Goal: Navigation & Orientation: Find specific page/section

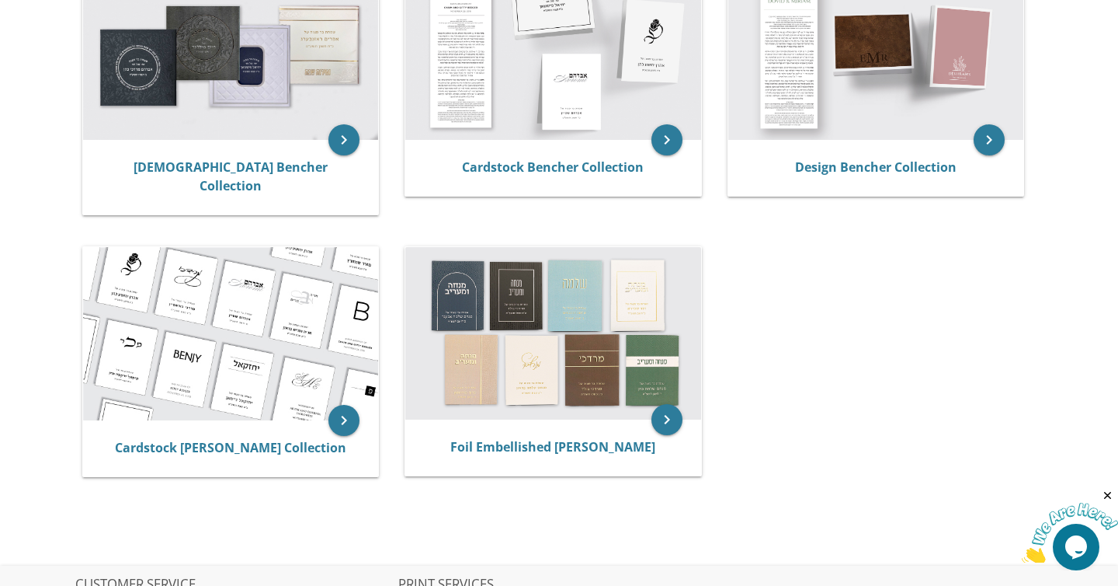
scroll to position [431, 0]
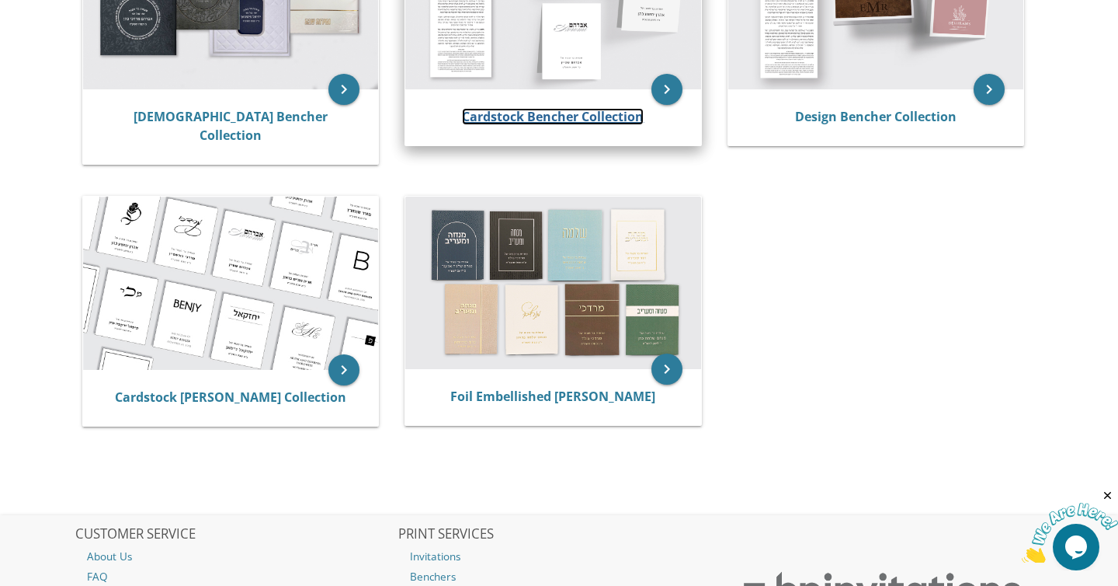
click at [510, 114] on link "Cardstock Bencher Collection" at bounding box center [553, 116] width 182 height 17
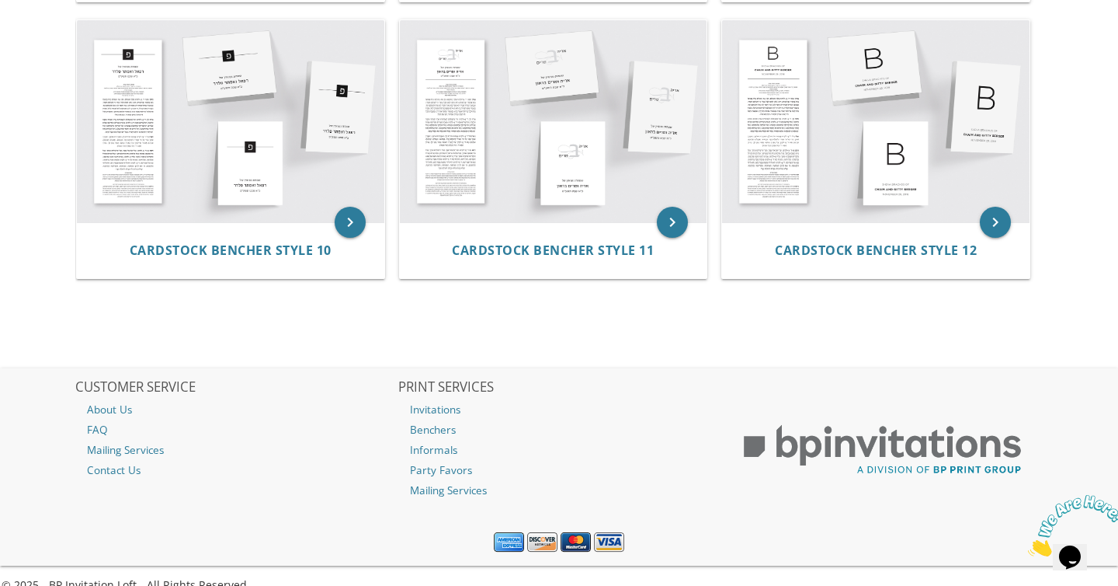
scroll to position [1189, 0]
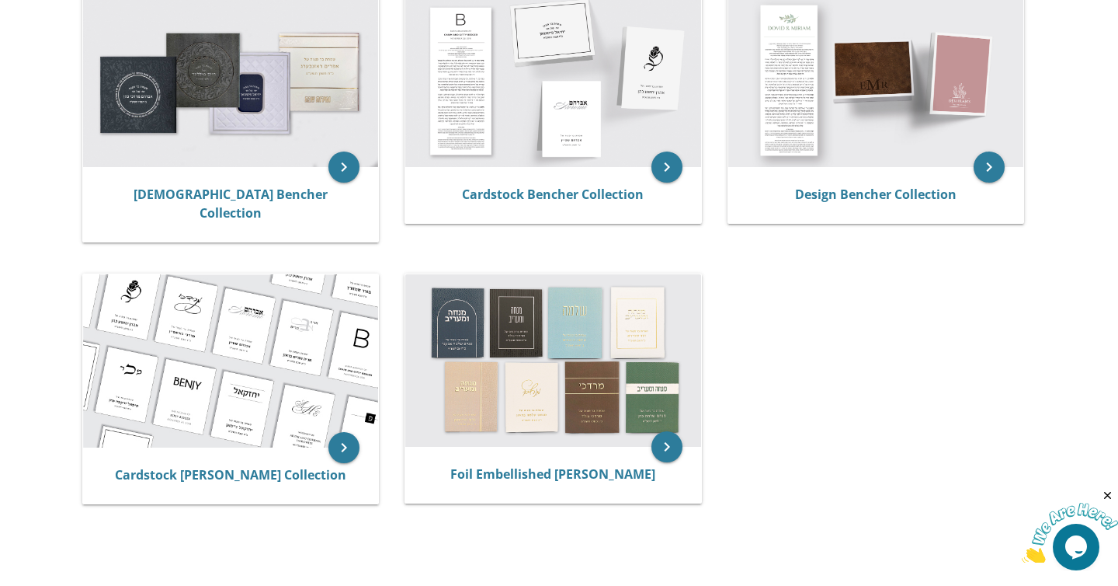
scroll to position [318, 0]
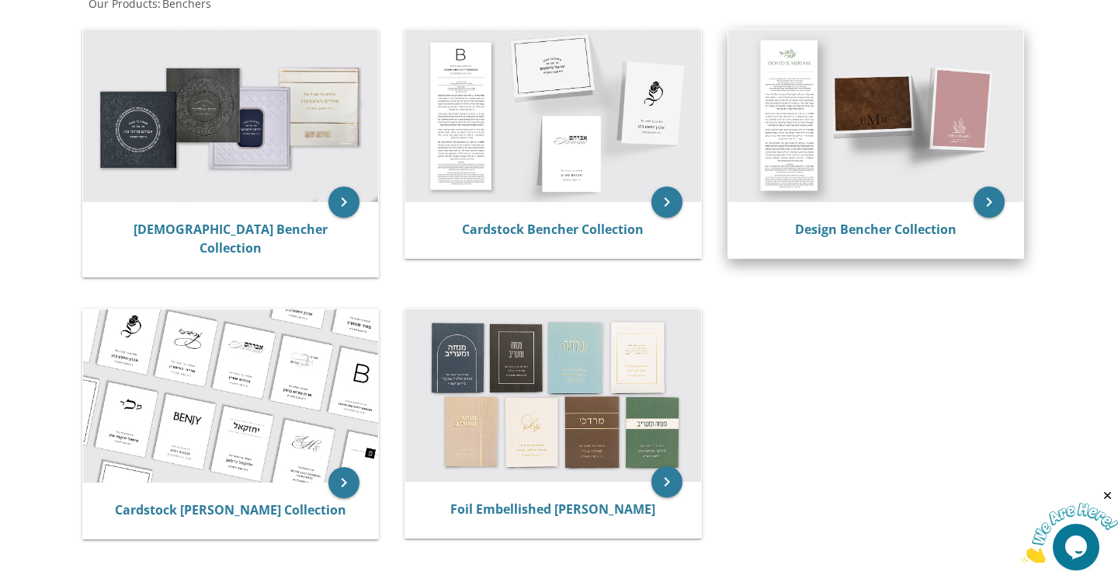
click at [859, 167] on img at bounding box center [876, 116] width 296 height 172
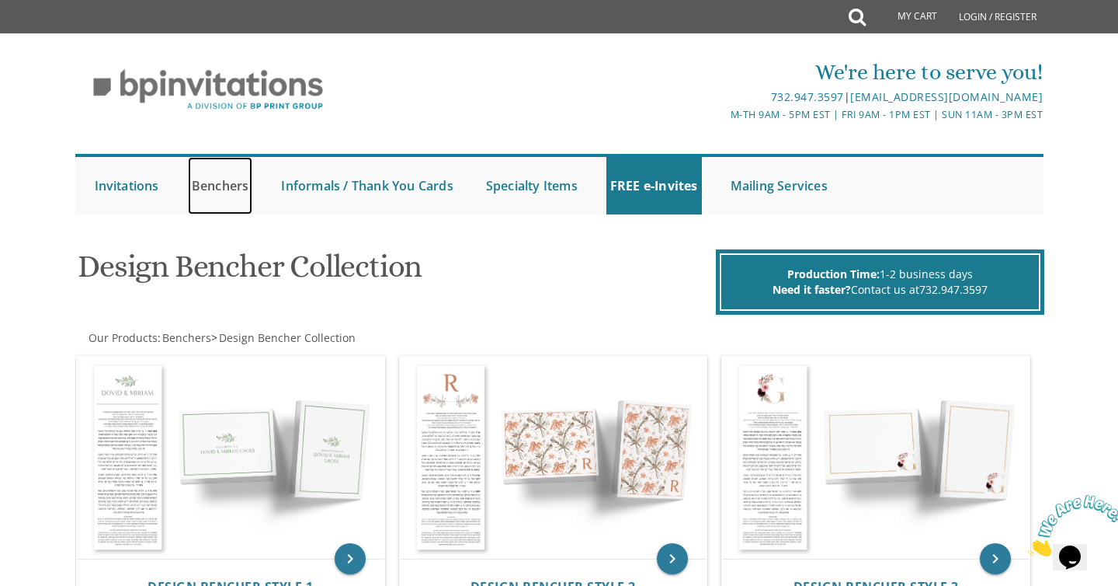
click at [223, 191] on link "Benchers" at bounding box center [220, 185] width 65 height 57
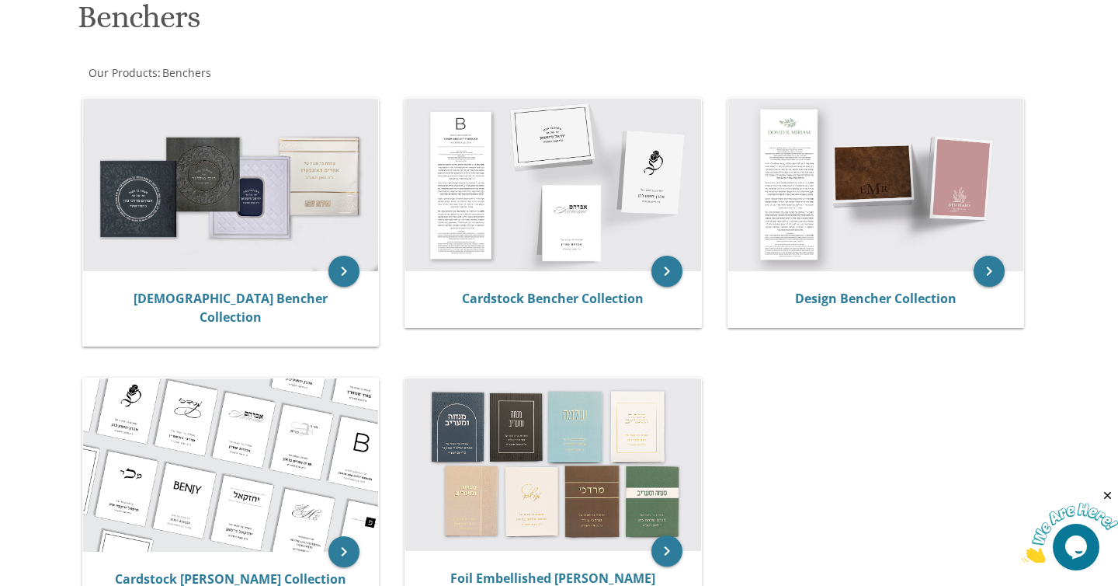
scroll to position [537, 0]
